Goal: Use online tool/utility: Utilize a website feature to perform a specific function

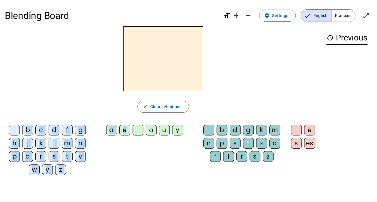
drag, startPoint x: 126, startPoint y: 132, endPoint x: 153, endPoint y: 68, distance: 69.1
click at [153, 68] on div "close Clear selections b c d f g h j k l m n p q r s t v w y z a e i o u y b d …" at bounding box center [163, 102] width 316 height 153
click at [128, 130] on div "e" at bounding box center [124, 130] width 11 height 11
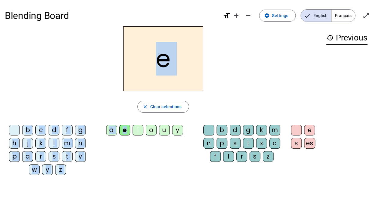
click at [114, 133] on div "a" at bounding box center [111, 130] width 11 height 11
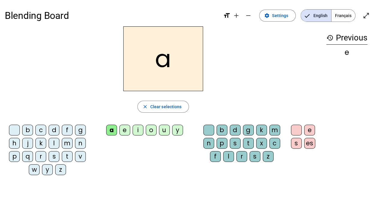
click at [122, 131] on div "e" at bounding box center [124, 130] width 11 height 11
click at [112, 132] on div "a" at bounding box center [111, 130] width 11 height 11
click at [168, 108] on span "Clear selections" at bounding box center [165, 106] width 31 height 7
click at [308, 144] on div "es" at bounding box center [309, 143] width 11 height 11
click at [179, 61] on h2 "es" at bounding box center [163, 58] width 80 height 65
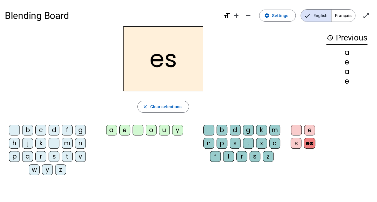
click at [348, 13] on span "Français" at bounding box center [343, 16] width 24 height 12
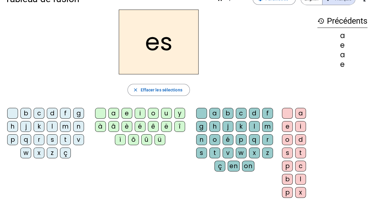
scroll to position [30, 0]
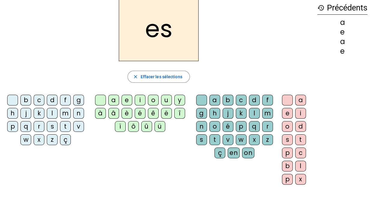
click at [212, 154] on div "a b c d f g h j k l m n o é p q r s t v w x z ç en on" at bounding box center [235, 128] width 79 height 66
click at [215, 154] on div "ç" at bounding box center [219, 152] width 11 height 11
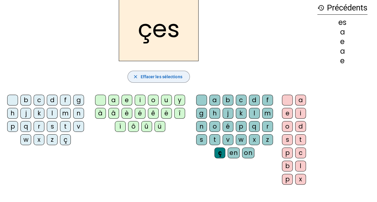
click at [166, 74] on span "Effacer les sélections" at bounding box center [161, 76] width 42 height 7
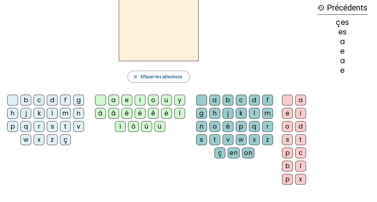
click at [28, 102] on div "b" at bounding box center [25, 100] width 11 height 11
click at [115, 99] on div "a" at bounding box center [113, 100] width 11 height 11
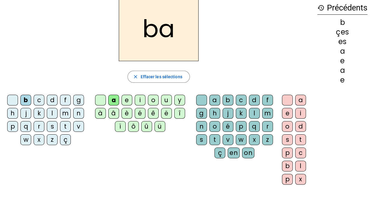
click at [223, 96] on div "b" at bounding box center [227, 100] width 11 height 11
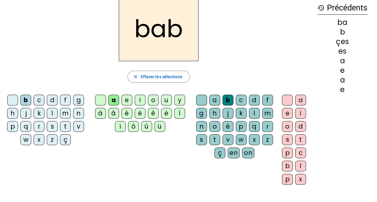
click at [298, 101] on div "a" at bounding box center [300, 100] width 11 height 11
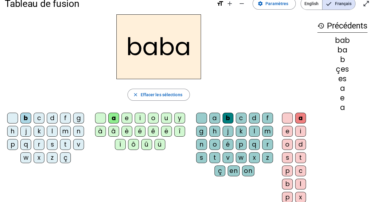
scroll to position [0, 0]
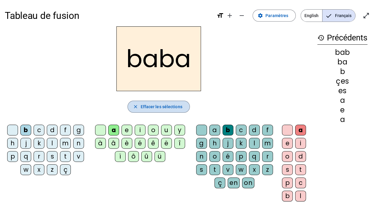
click at [167, 105] on span "Effacer les sélections" at bounding box center [161, 106] width 42 height 7
